Goal: Task Accomplishment & Management: Manage account settings

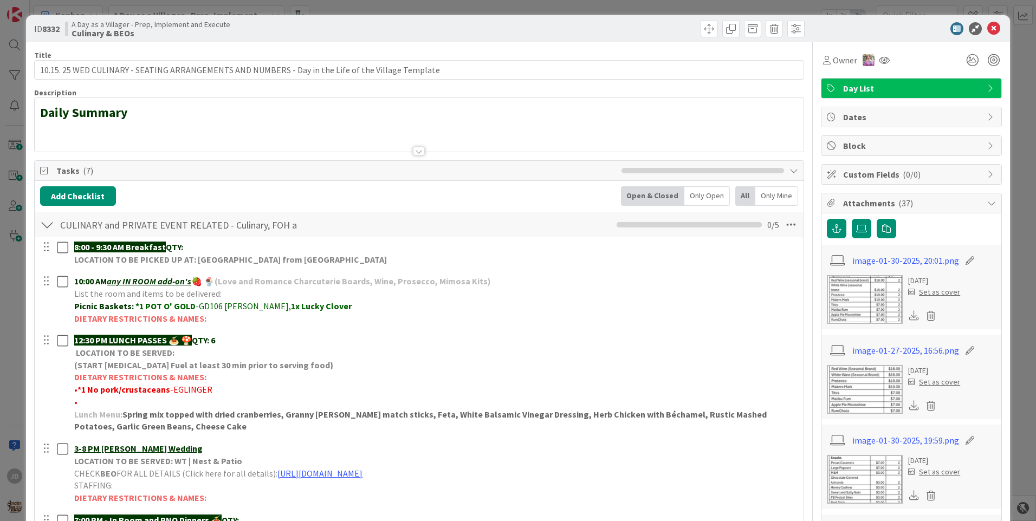
drag, startPoint x: 212, startPoint y: 34, endPoint x: 985, endPoint y: 29, distance: 773.4
click at [988, 29] on icon at bounding box center [994, 28] width 13 height 13
drag, startPoint x: 854, startPoint y: 115, endPoint x: 346, endPoint y: 312, distance: 544.8
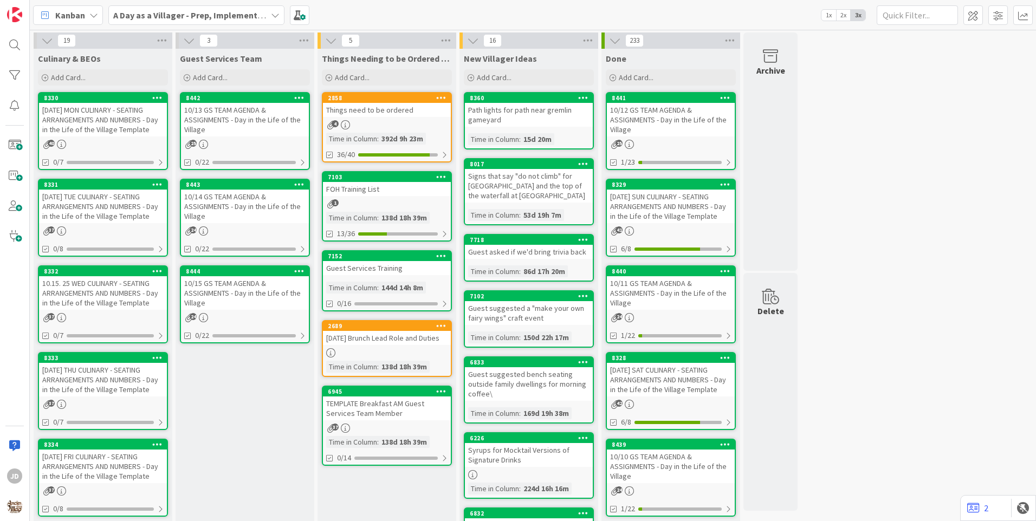
drag, startPoint x: 346, startPoint y: 312, endPoint x: 232, endPoint y: 442, distance: 173.2
click at [232, 442] on div "Guest Services Team Add Card... 8442 10/13 GS TEAM AGENDA & ASSIGNMENTS - Day i…" at bounding box center [245, 517] width 139 height 937
click at [230, 122] on div "10/13 GS TEAM AGENDA & ASSIGNMENTS - Day in the Life of the Village" at bounding box center [245, 120] width 128 height 34
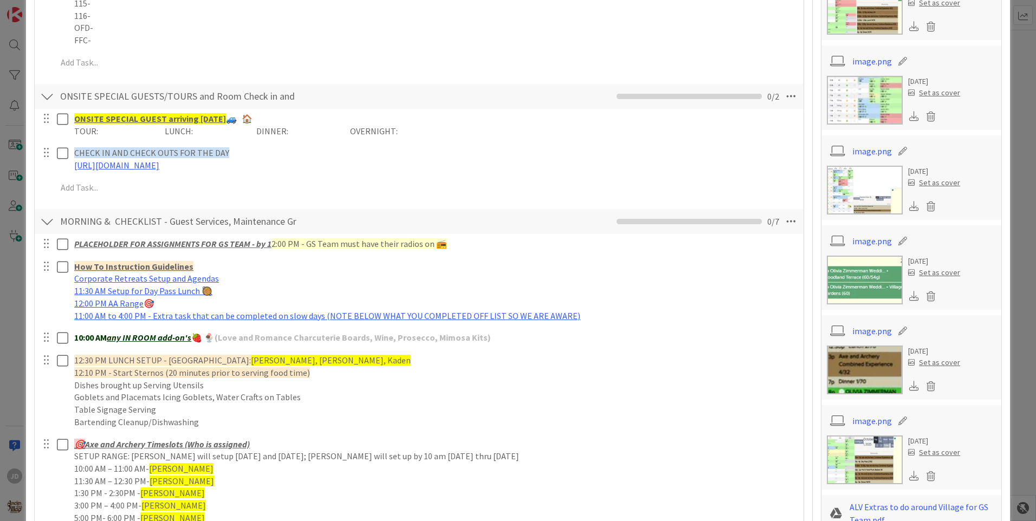
scroll to position [108, 0]
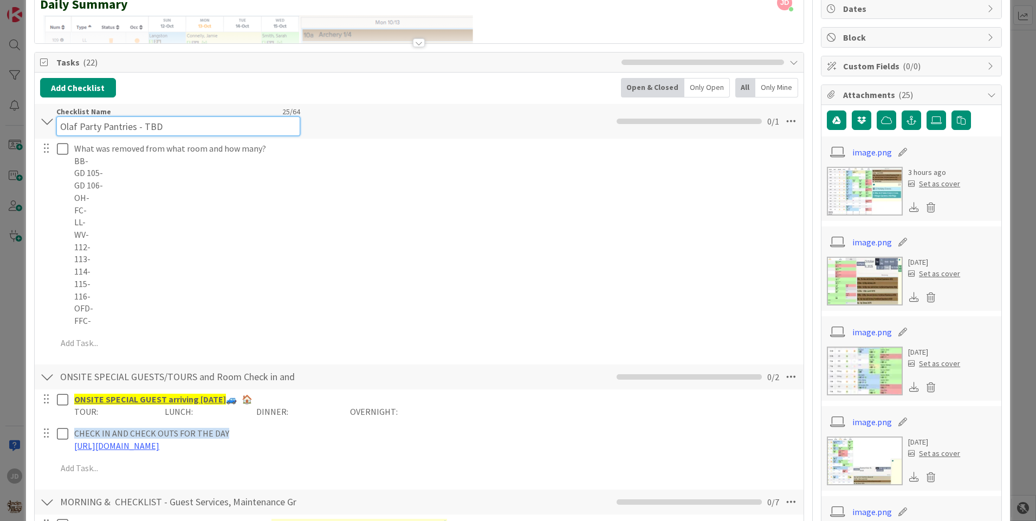
click at [153, 115] on div "Checklist Name 25 / 64 Olaf Party Pantries - TBD" at bounding box center [178, 121] width 244 height 29
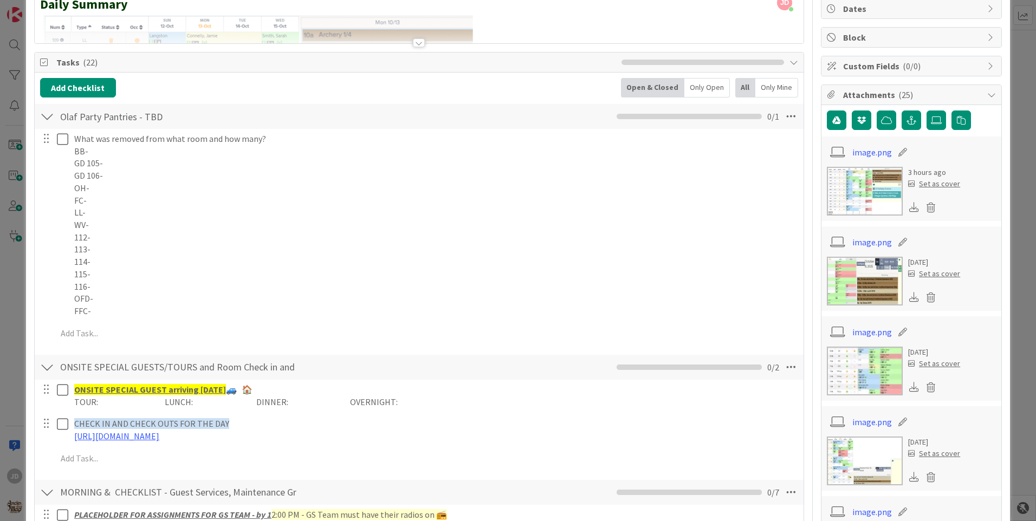
click at [153, 115] on div "Checklist Name 25 / 64 Olaf Party Pantries - TBD" at bounding box center [178, 117] width 244 height 20
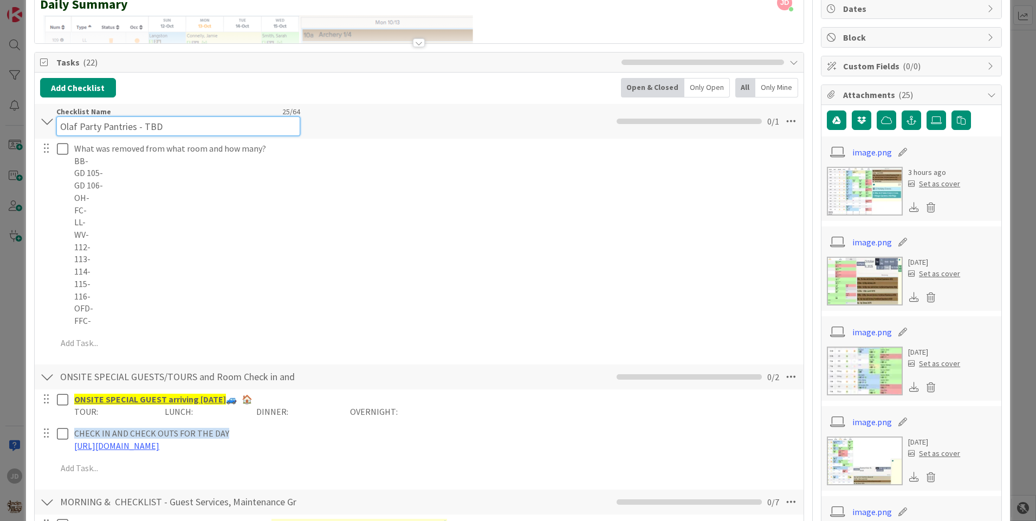
click at [153, 115] on div "Checklist Name 25 / 64 Olaf Party Pantries - TBD" at bounding box center [178, 121] width 244 height 29
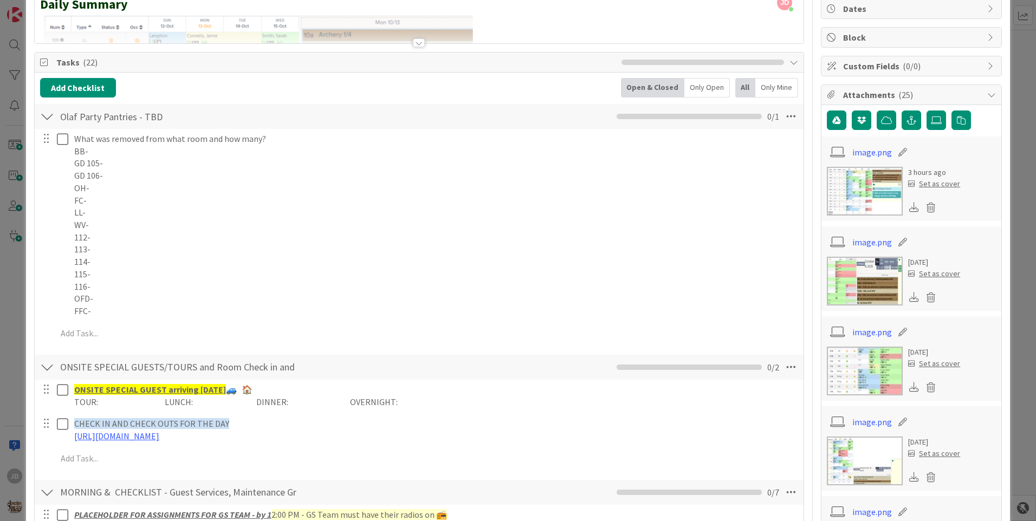
click at [153, 115] on div "Checklist Name 25 / 64 Olaf Party Pantries - TBD" at bounding box center [178, 117] width 244 height 20
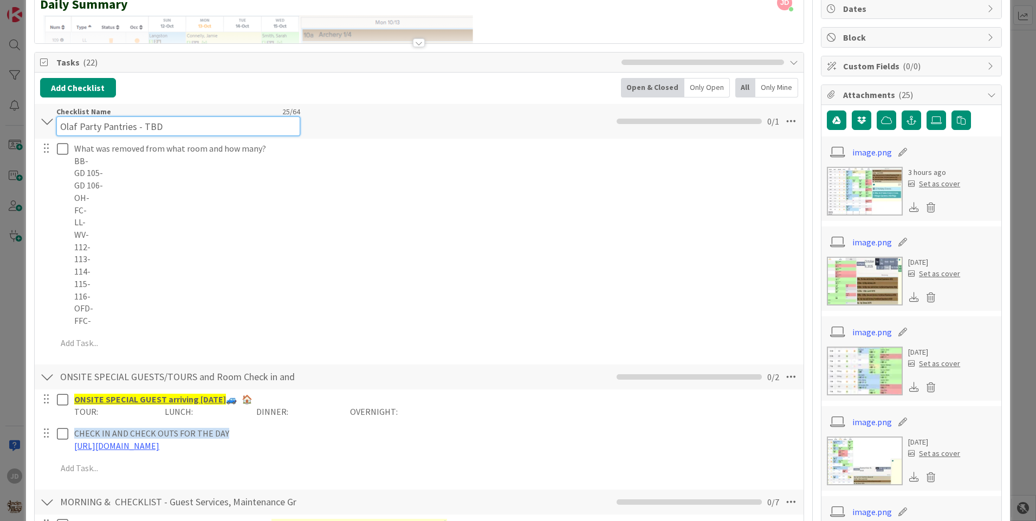
click at [153, 115] on div "Checklist Name 25 / 64 Olaf Party Pantries - TBD" at bounding box center [178, 121] width 244 height 29
click at [163, 120] on input "Olaf Party Pantries - TBD" at bounding box center [178, 127] width 244 height 20
type input "Olaf Party Pantries - Kyla"
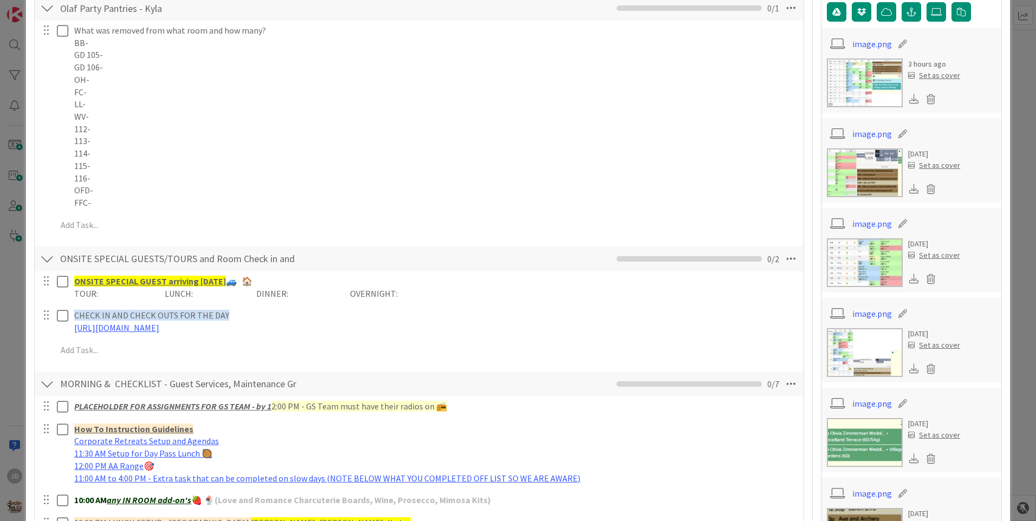
scroll to position [0, 0]
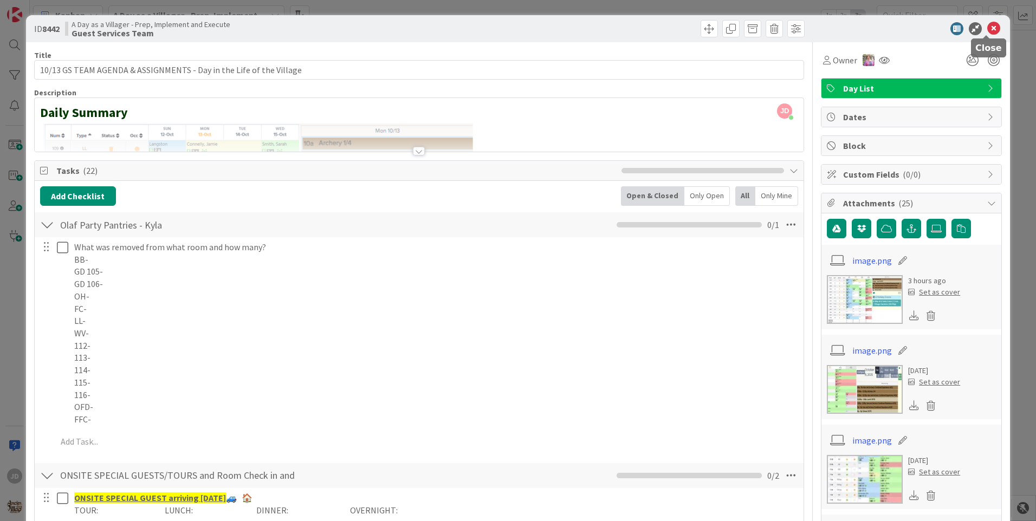
click at [989, 33] on icon at bounding box center [994, 28] width 13 height 13
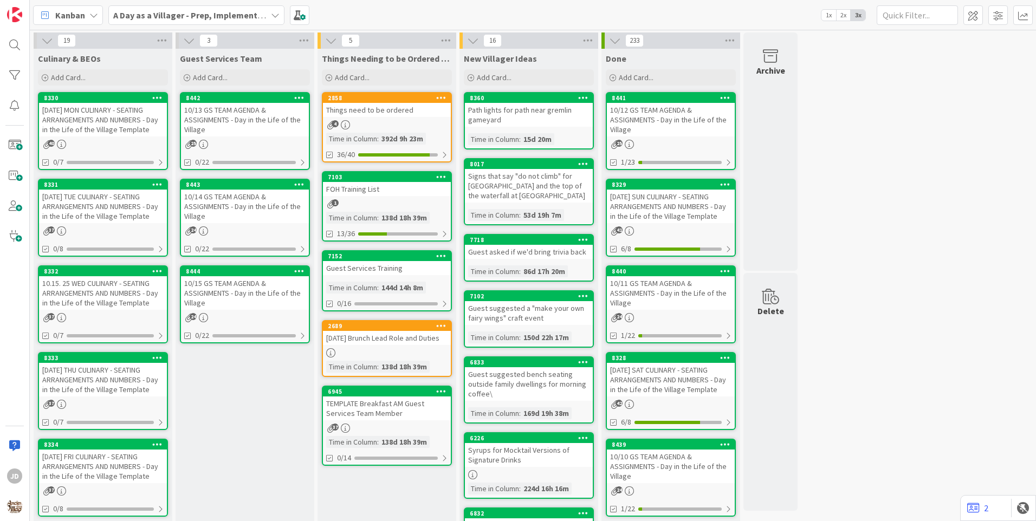
click at [126, 120] on div "[DATE] MON CULINARY - SEATING ARRANGEMENTS AND NUMBERS - Day in the Life of the…" at bounding box center [103, 120] width 128 height 34
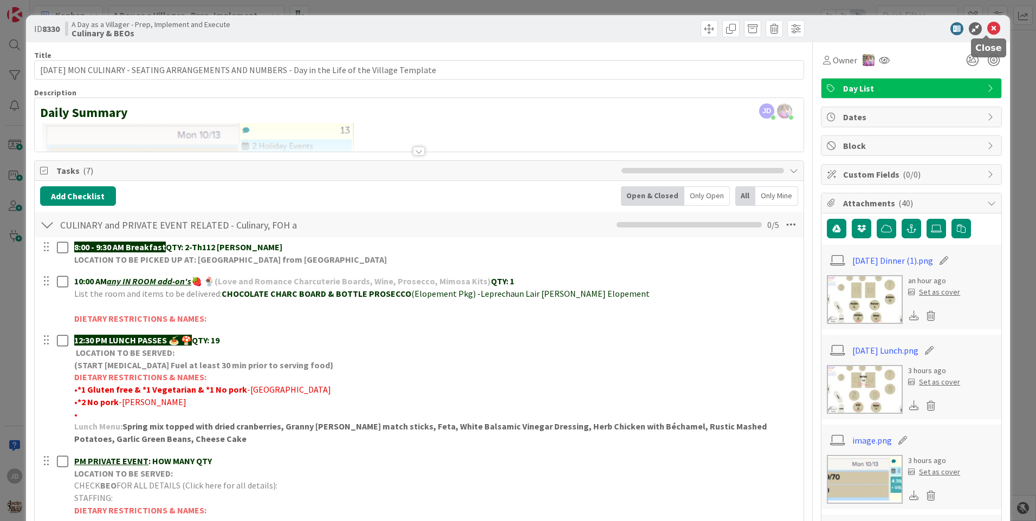
drag, startPoint x: 985, startPoint y: 33, endPoint x: 866, endPoint y: 73, distance: 125.6
click at [988, 33] on icon at bounding box center [994, 28] width 13 height 13
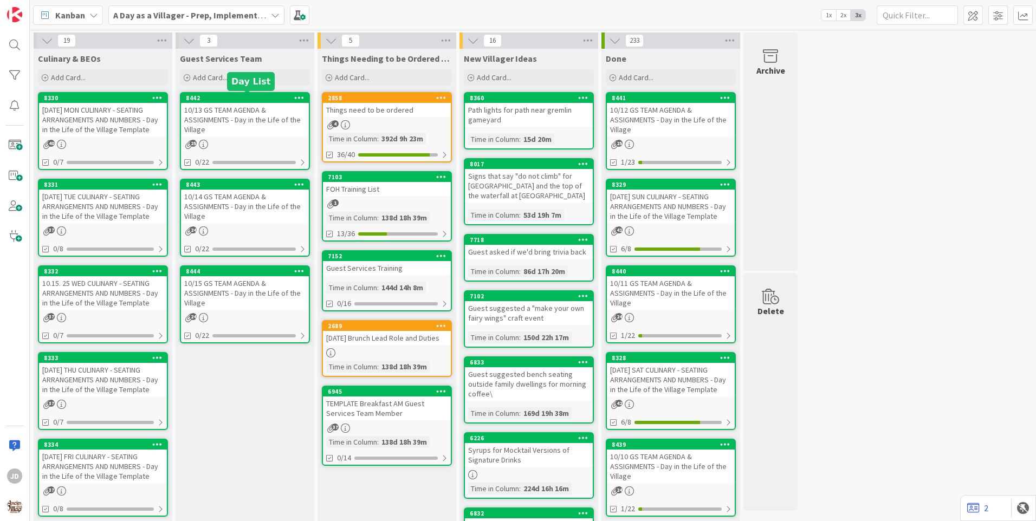
click at [224, 124] on div "10/13 GS TEAM AGENDA & ASSIGNMENTS - Day in the Life of the Village" at bounding box center [245, 120] width 128 height 34
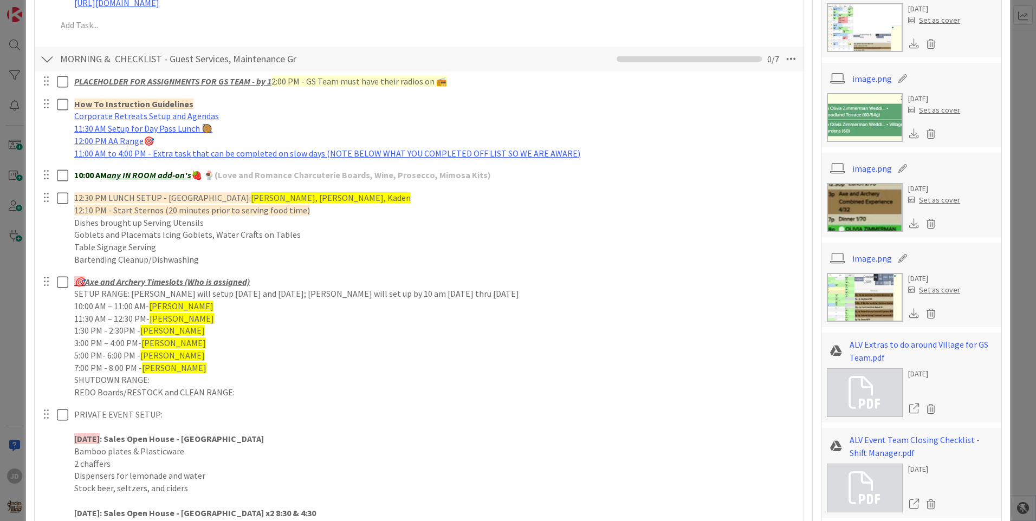
scroll to position [705, 0]
